Goal: Book appointment/travel/reservation

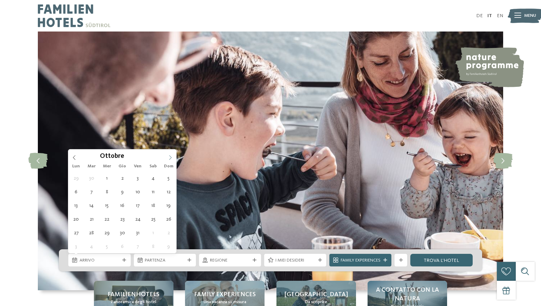
click at [171, 159] on icon at bounding box center [170, 157] width 5 height 5
click at [170, 156] on icon at bounding box center [170, 157] width 5 height 5
type input "****"
click at [170, 156] on icon at bounding box center [170, 157] width 5 height 5
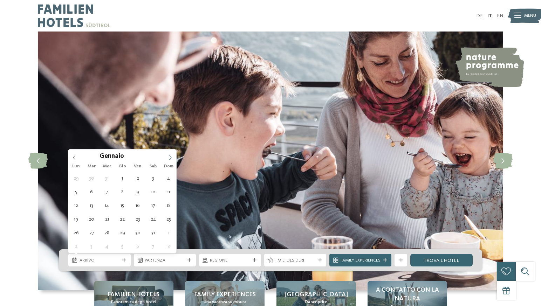
click at [170, 156] on icon at bounding box center [170, 157] width 5 height 5
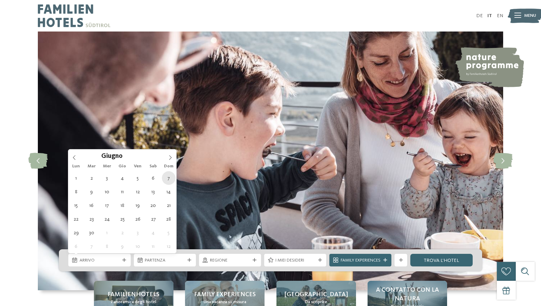
type div "07.06.2026"
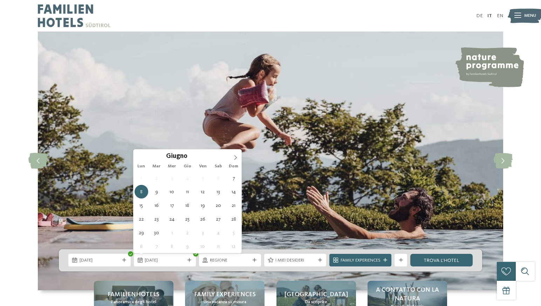
type input "****"
drag, startPoint x: 169, startPoint y: 184, endPoint x: 179, endPoint y: 275, distance: 92.0
click at [187, 262] on div at bounding box center [189, 261] width 6 height 4
type div "18.06.2026"
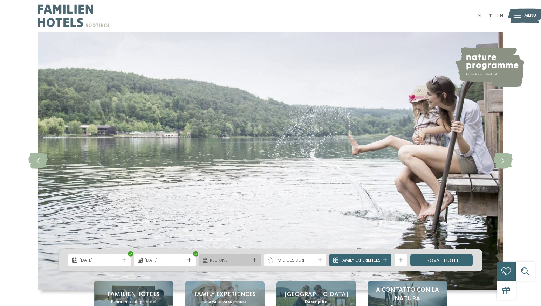
click at [236, 258] on span "Regione" at bounding box center [230, 261] width 40 height 6
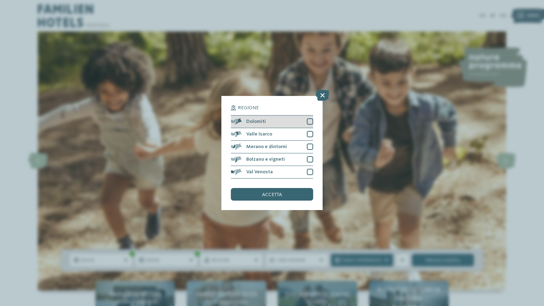
click at [308, 118] on div at bounding box center [310, 121] width 6 height 6
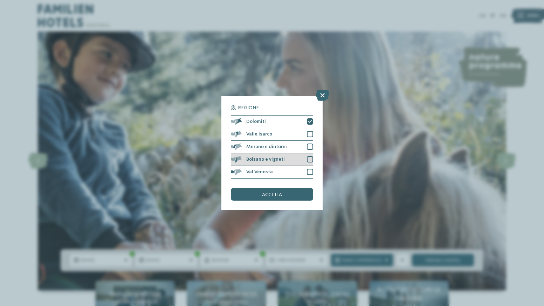
click at [312, 156] on div at bounding box center [310, 159] width 6 height 6
click at [312, 158] on icon at bounding box center [310, 160] width 4 height 4
click at [299, 188] on div "accetta" at bounding box center [272, 194] width 82 height 13
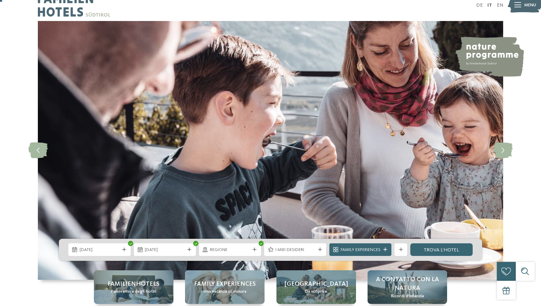
scroll to position [12, 0]
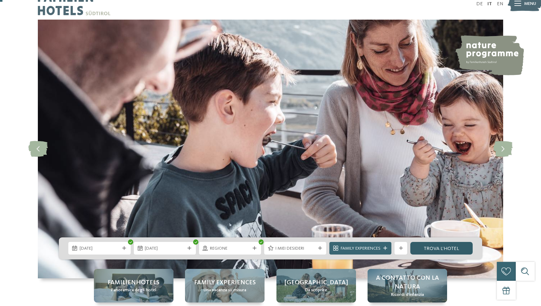
click at [445, 252] on link "trova l’hotel" at bounding box center [441, 248] width 62 height 13
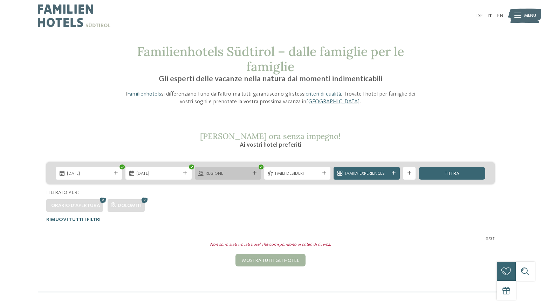
click at [229, 177] on div "Regione" at bounding box center [228, 173] width 66 height 13
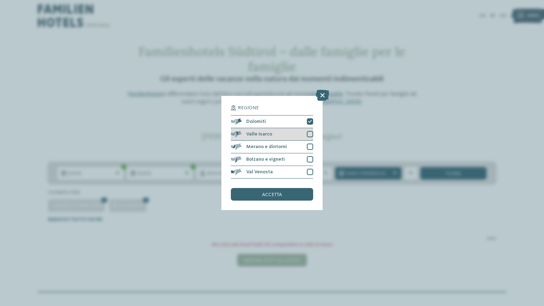
click at [312, 131] on div at bounding box center [310, 134] width 6 height 6
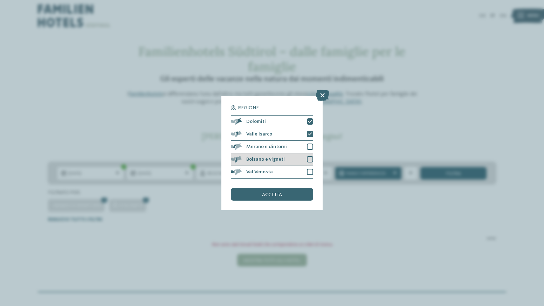
drag, startPoint x: 309, startPoint y: 115, endPoint x: 309, endPoint y: 126, distance: 11.6
click at [309, 144] on div at bounding box center [310, 147] width 6 height 6
click at [309, 156] on div at bounding box center [310, 159] width 6 height 6
drag, startPoint x: 311, startPoint y: 140, endPoint x: 309, endPoint y: 151, distance: 10.9
click at [311, 169] on div at bounding box center [310, 172] width 6 height 6
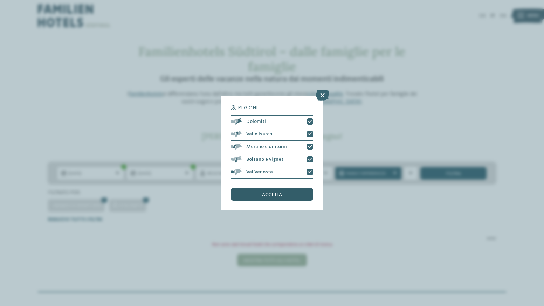
click at [299, 188] on div "accetta" at bounding box center [272, 194] width 82 height 13
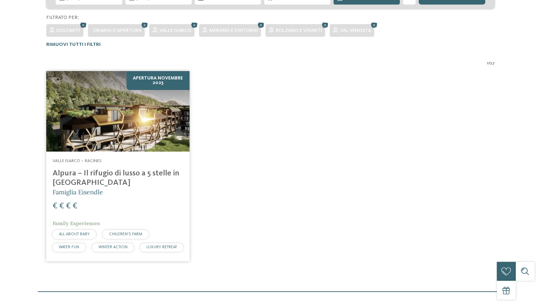
scroll to position [202, 0]
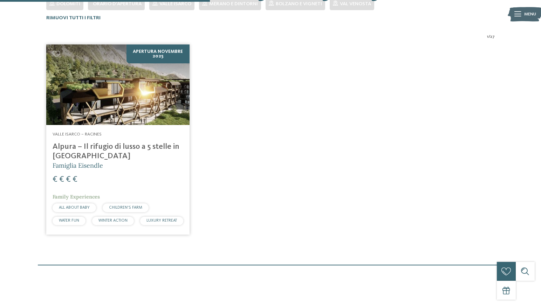
click at [128, 103] on img at bounding box center [117, 85] width 143 height 81
click at [152, 80] on img at bounding box center [117, 85] width 143 height 81
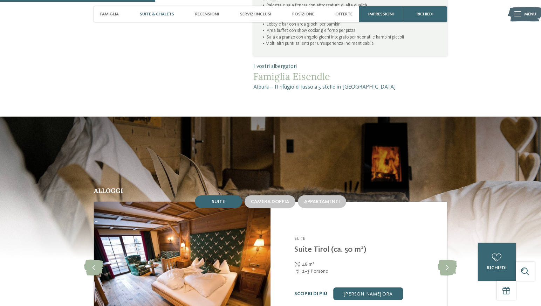
scroll to position [552, 0]
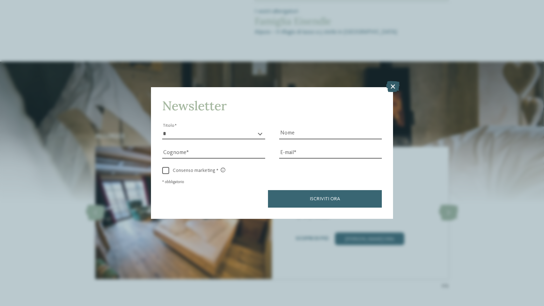
click at [392, 81] on icon at bounding box center [393, 86] width 14 height 11
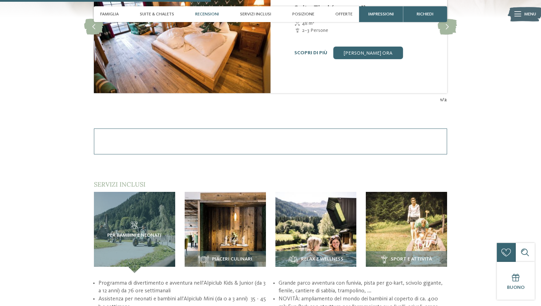
scroll to position [764, 0]
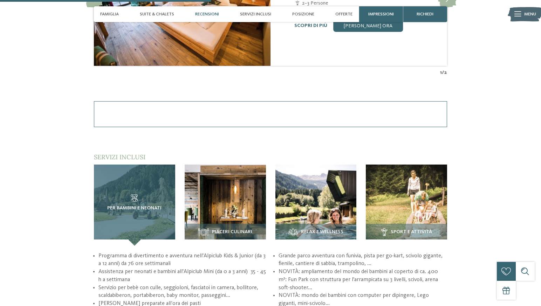
click at [153, 199] on h3 "Per bambini e neonati" at bounding box center [135, 203] width 56 height 16
click at [136, 179] on div "Per bambini e neonati" at bounding box center [134, 205] width 81 height 81
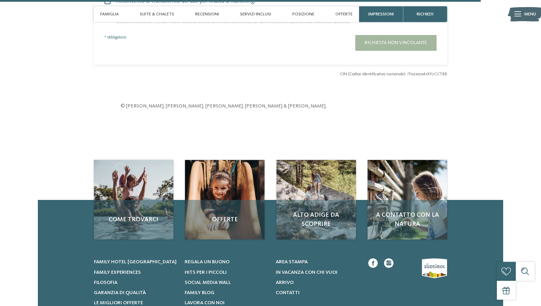
scroll to position [1915, 0]
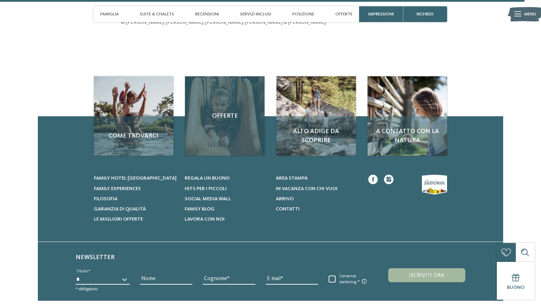
drag, startPoint x: 178, startPoint y: 86, endPoint x: 185, endPoint y: 88, distance: 7.3
click at [180, 86] on div "Come trovarci Offerte" at bounding box center [271, 116] width 354 height 80
click at [217, 114] on div "Offerte" at bounding box center [225, 116] width 80 height 80
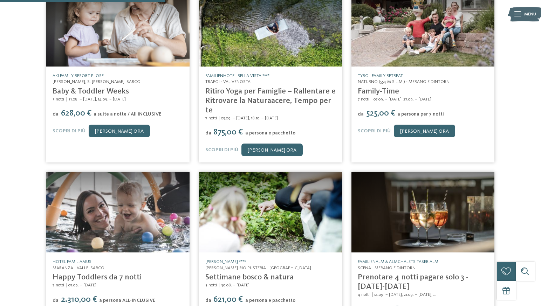
scroll to position [186, 0]
